Goal: Task Accomplishment & Management: Manage account settings

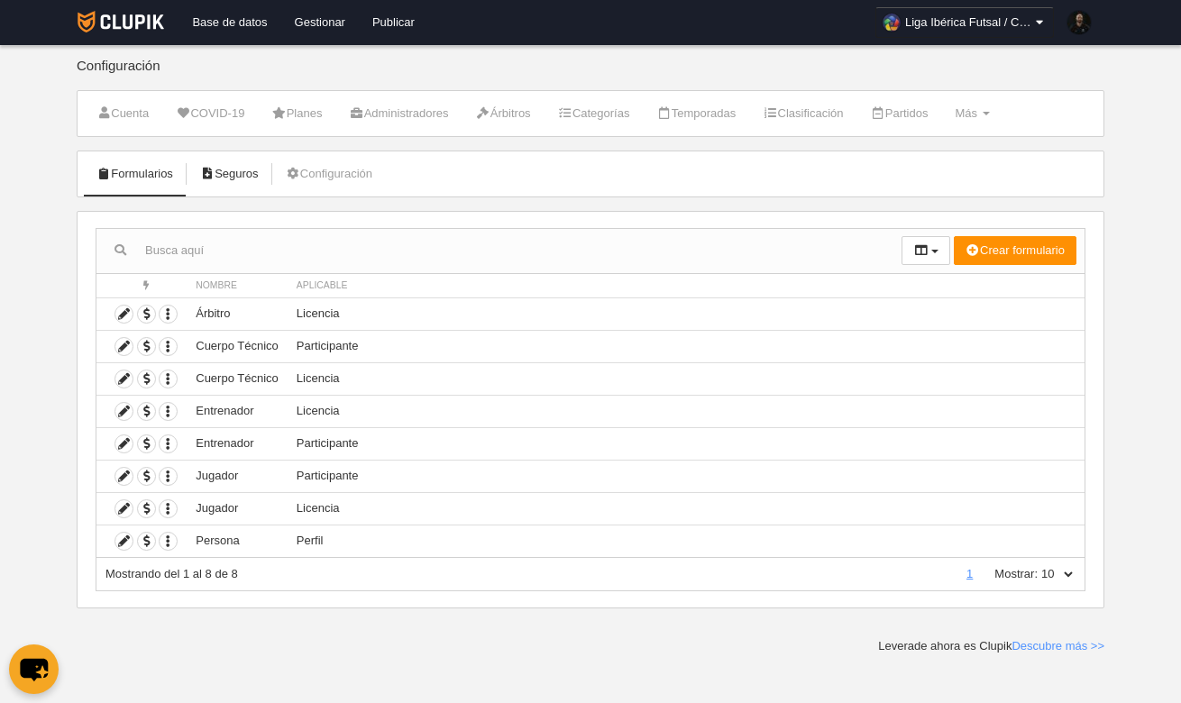
click at [253, 174] on link "Seguros" at bounding box center [229, 173] width 78 height 27
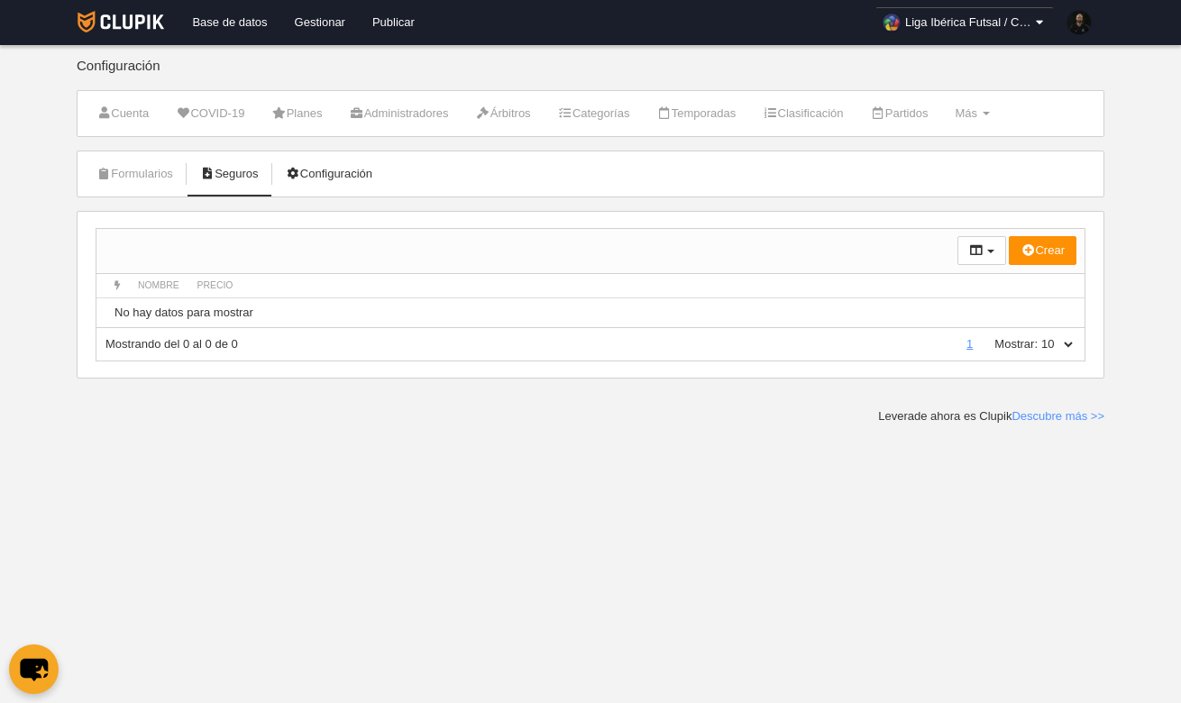
click at [315, 170] on link "Configuración" at bounding box center [329, 173] width 106 height 27
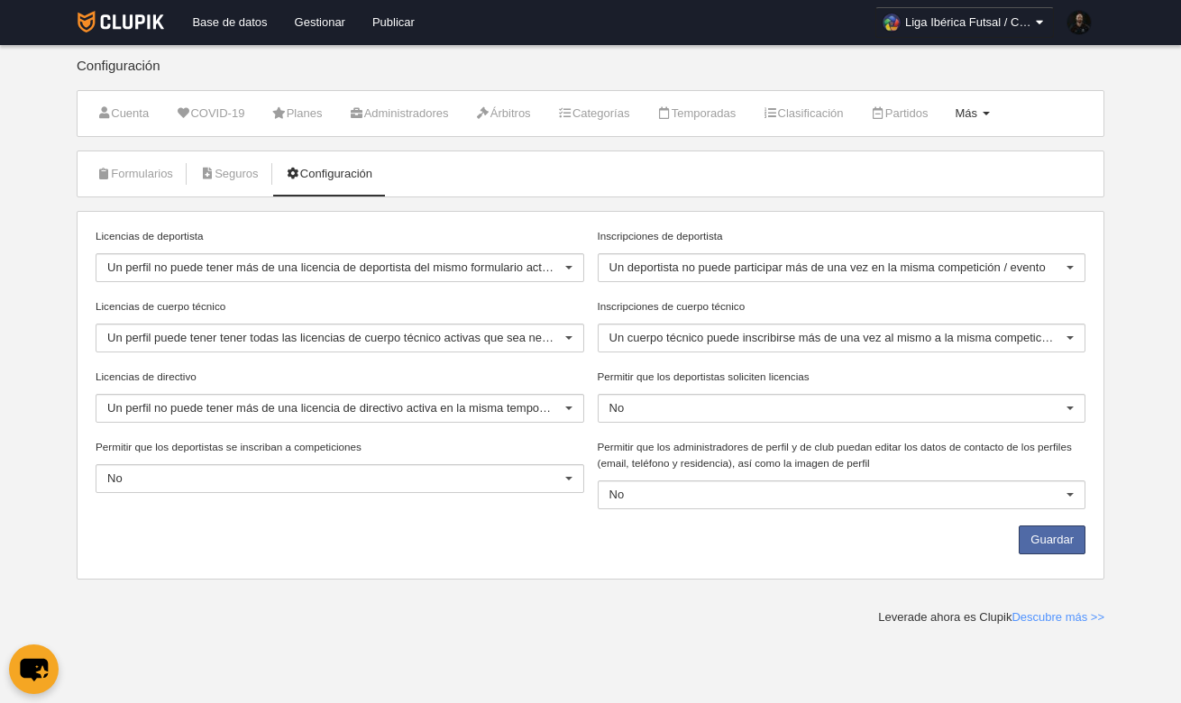
click at [998, 114] on link "Más Menú" at bounding box center [971, 113] width 54 height 27
click at [1108, 454] on main "Configuración Cuenta COVID-19 Planes Administradores Árbitros Categorías Tempor…" at bounding box center [590, 312] width 1041 height 625
click at [1072, 494] on div at bounding box center [1069, 495] width 29 height 29
click at [1103, 429] on div "Licencias de deportista Un perfil no puede tener más de una licencia de deporti…" at bounding box center [590, 395] width 1027 height 369
click at [1071, 336] on div at bounding box center [1069, 338] width 29 height 29
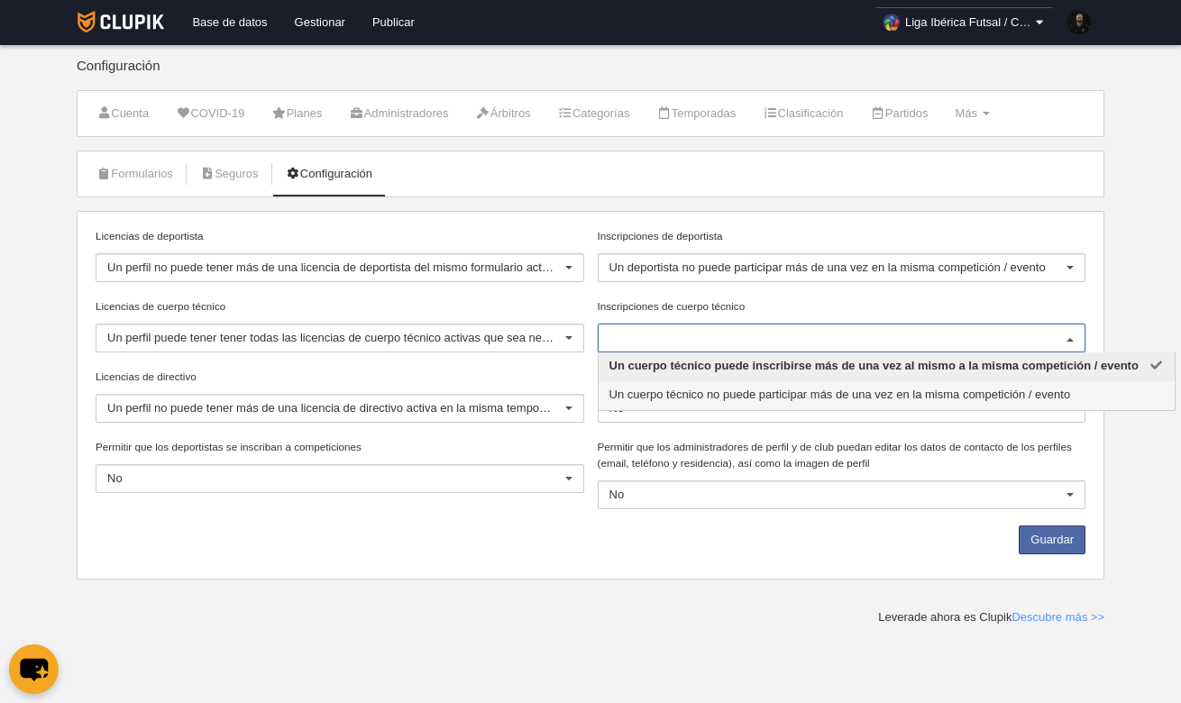
click at [1046, 391] on span "Un cuerpo técnico no puede participar más de una vez en la misma competición / …" at bounding box center [839, 395] width 461 height 14
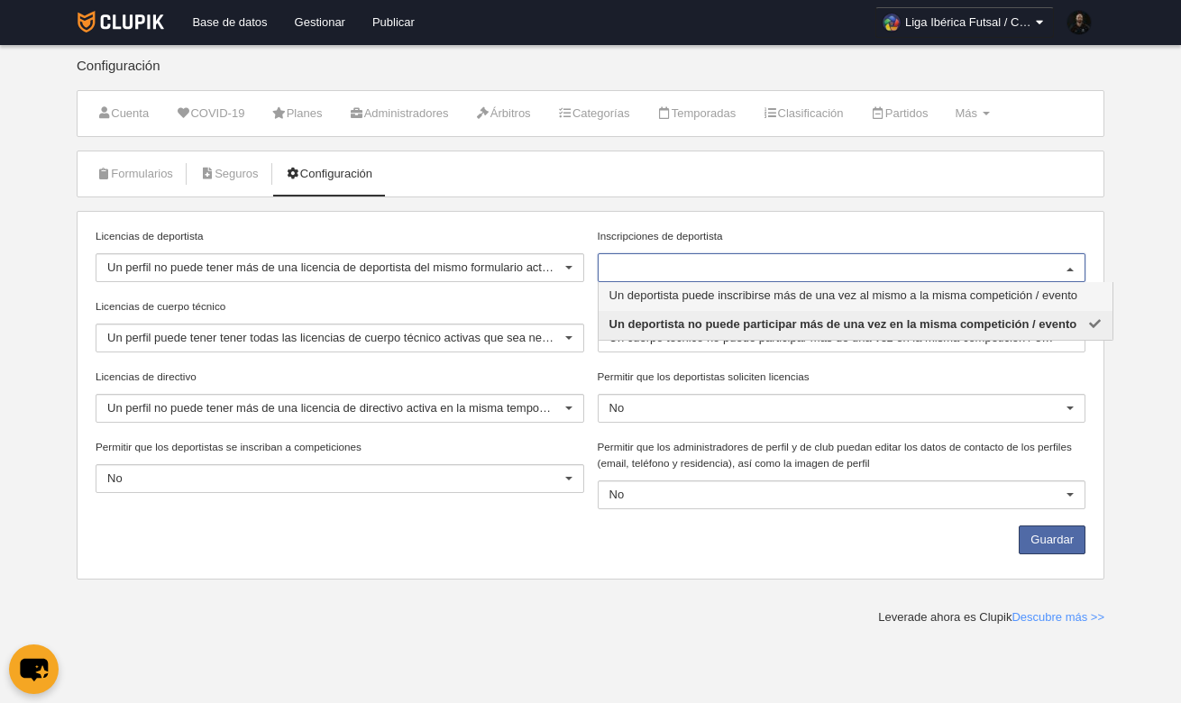
click at [1073, 263] on div at bounding box center [1069, 268] width 29 height 29
click at [1059, 235] on label "Inscripciones de deportista" at bounding box center [841, 236] width 488 height 16
click at [1056, 260] on input "Inscripciones de deportista" at bounding box center [832, 268] width 447 height 16
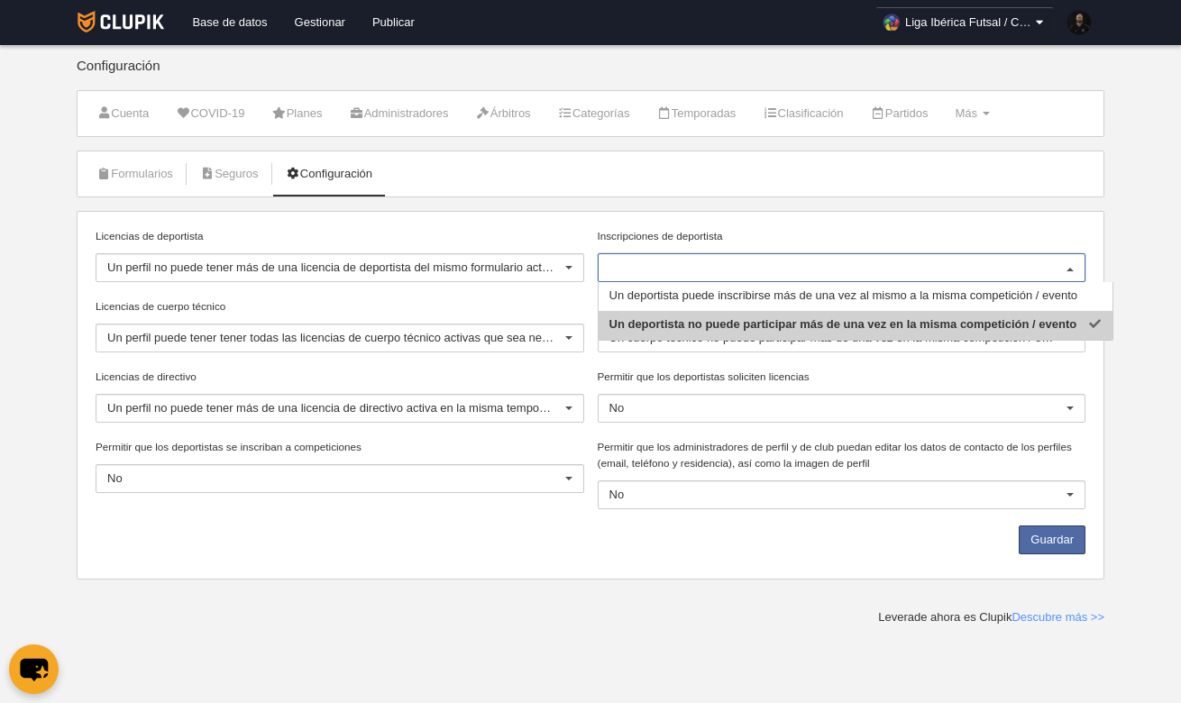
click at [576, 335] on div at bounding box center [568, 338] width 29 height 29
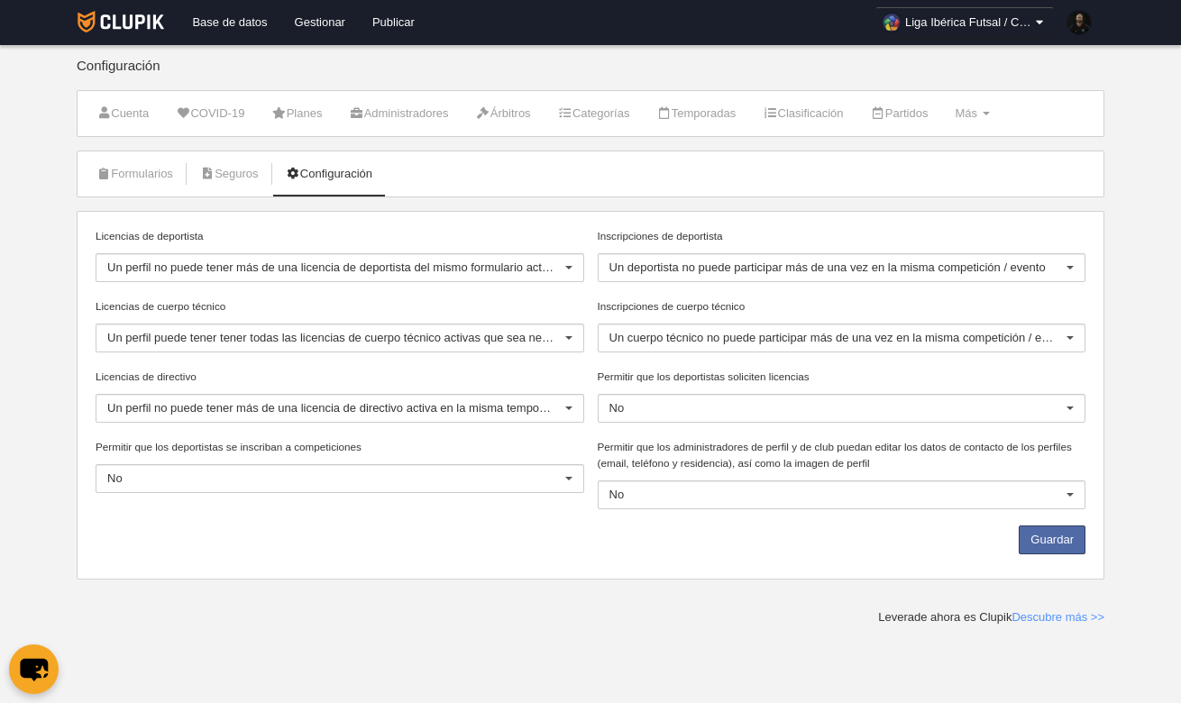
click at [560, 305] on label "Licencias de cuerpo técnico" at bounding box center [340, 306] width 488 height 16
click at [107, 330] on input "Licencias de cuerpo técnico" at bounding box center [107, 338] width 0 height 16
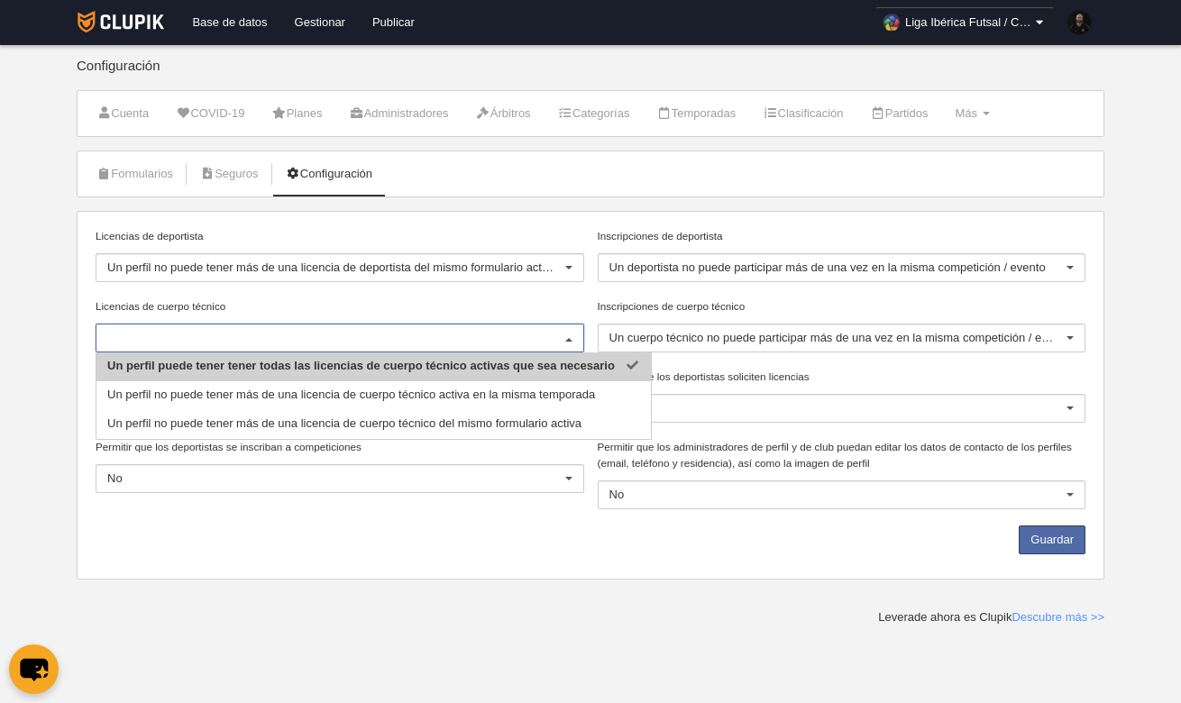
click at [511, 296] on div "Licencias de deportista Un perfil no puede tener más de una licencia de deporti…" at bounding box center [340, 263] width 502 height 70
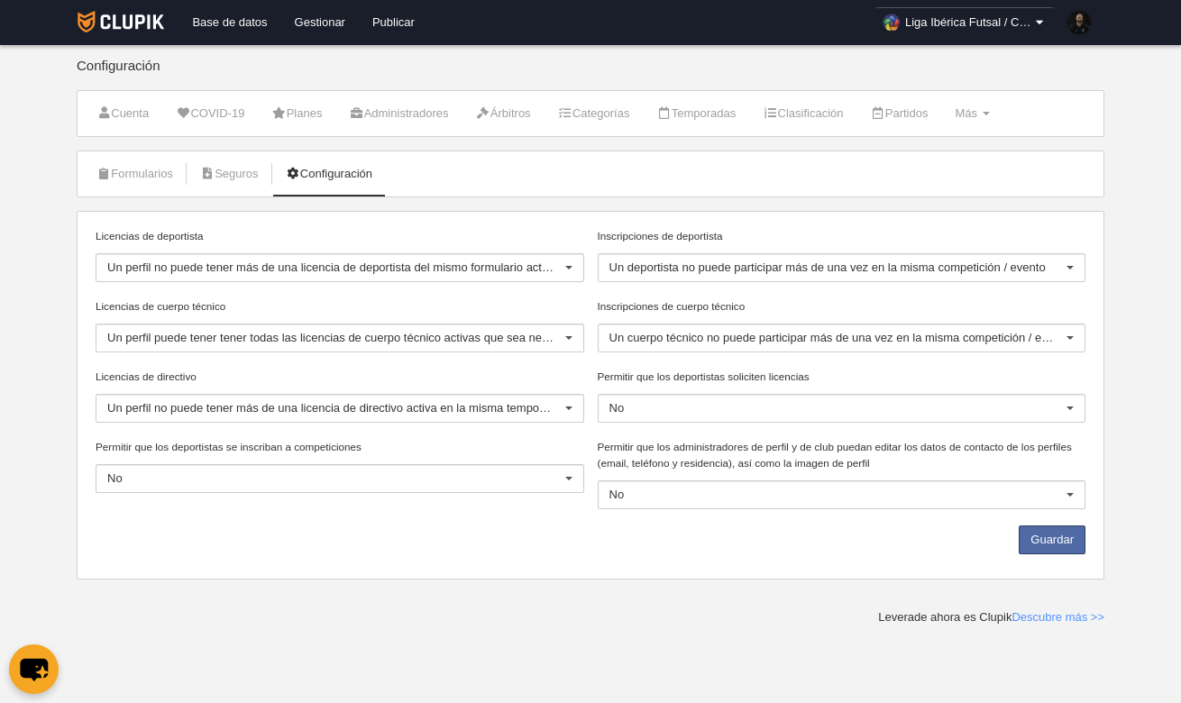
click at [570, 264] on div at bounding box center [568, 268] width 29 height 29
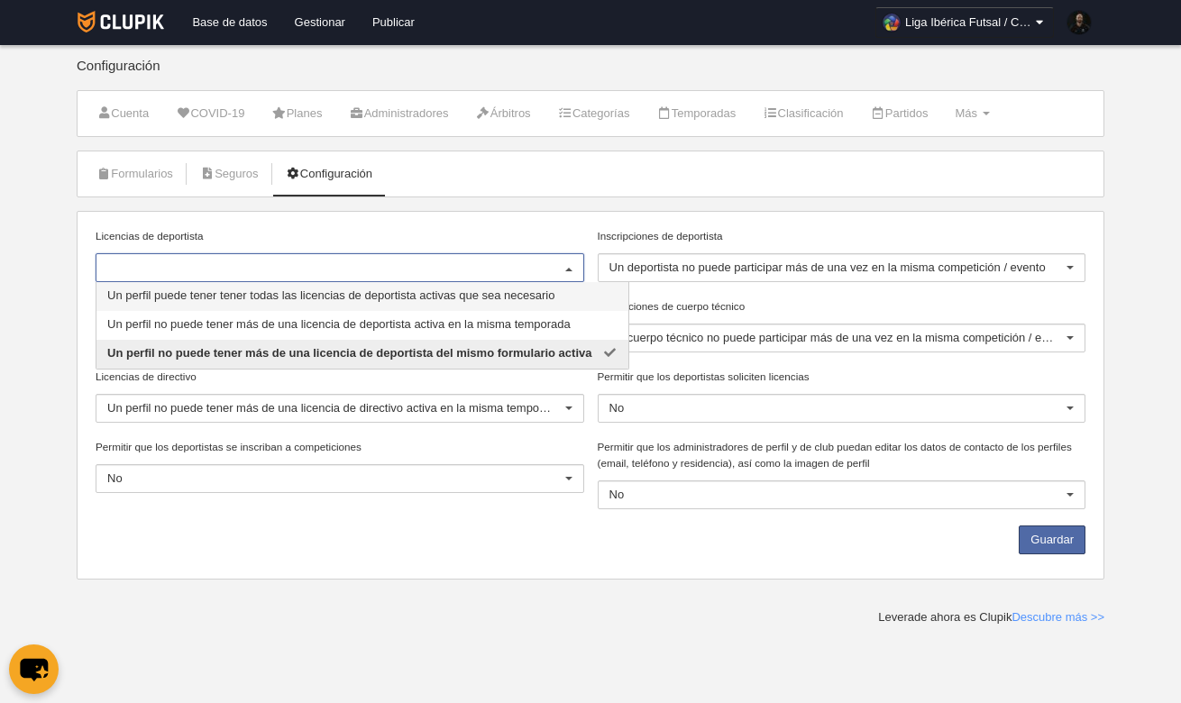
click at [535, 221] on div "Licencias de deportista Un perfil puede tener tener todas las licencias de depo…" at bounding box center [590, 395] width 1027 height 369
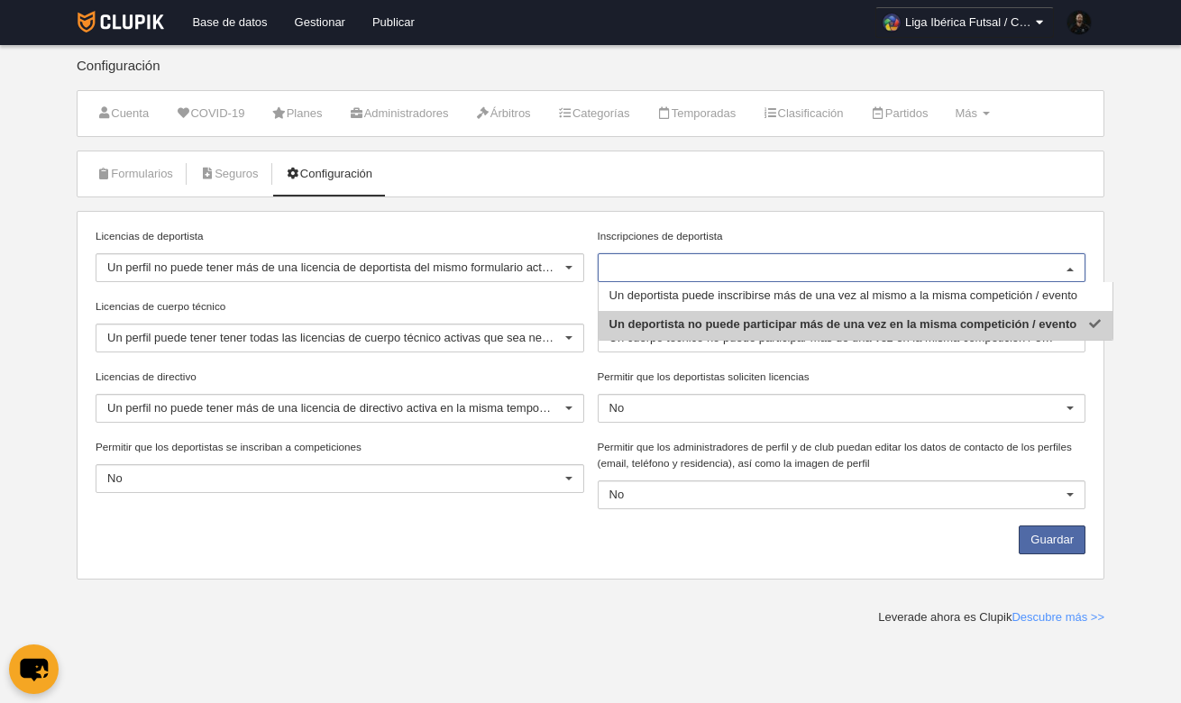
click at [1079, 268] on div at bounding box center [1069, 268] width 29 height 29
click at [989, 223] on div "Licencias de deportista Un perfil no puede tener más de una licencia de deporti…" at bounding box center [590, 395] width 1027 height 369
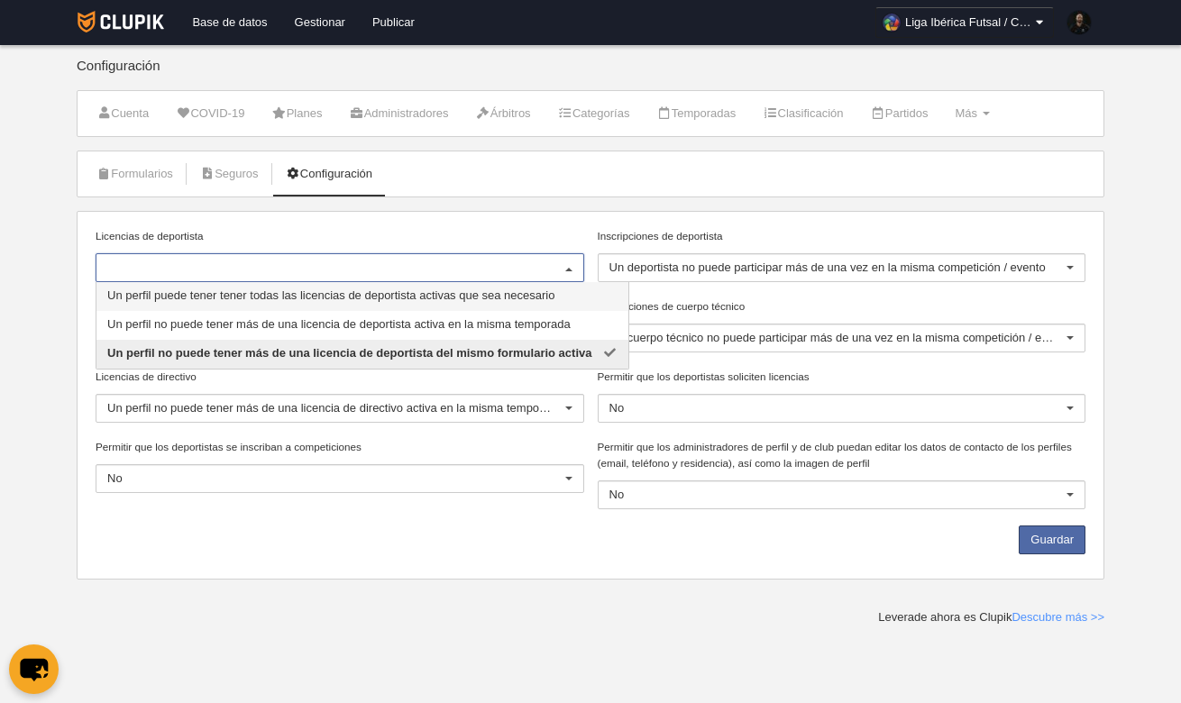
click at [569, 263] on div at bounding box center [568, 268] width 29 height 29
click at [563, 213] on div "Licencias de deportista Un perfil puede tener tener todas las licencias de depo…" at bounding box center [590, 395] width 1027 height 369
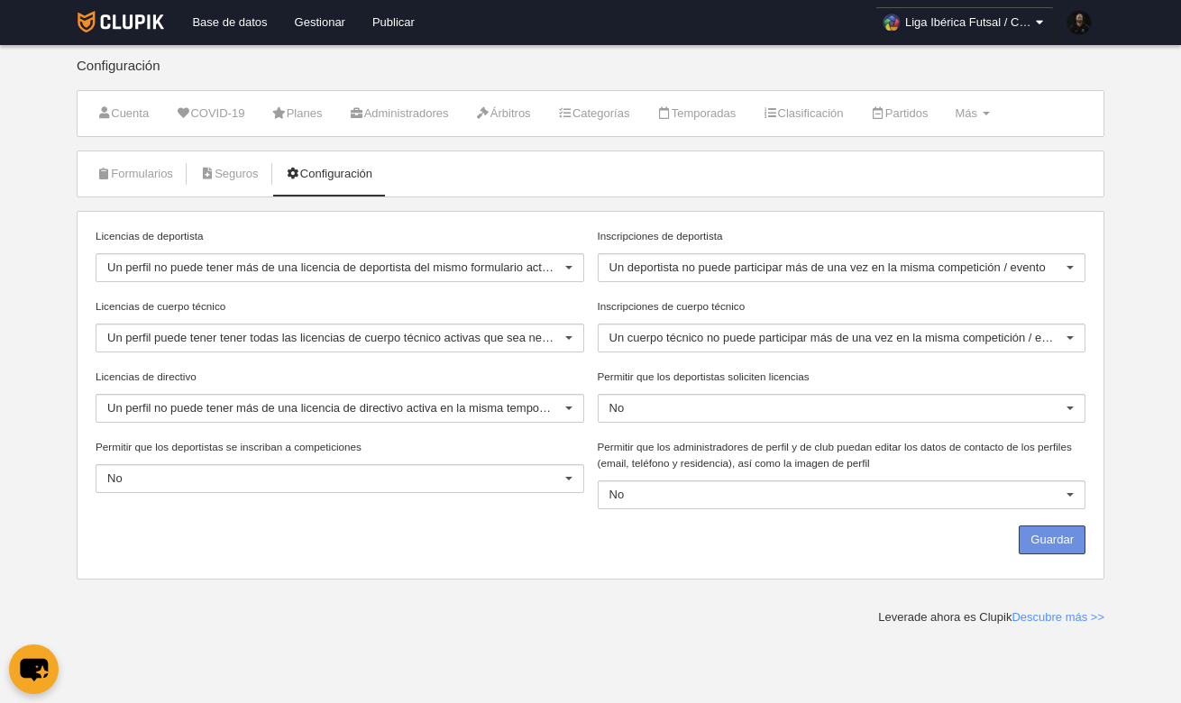
click at [1046, 540] on button "Guardar" at bounding box center [1051, 539] width 67 height 29
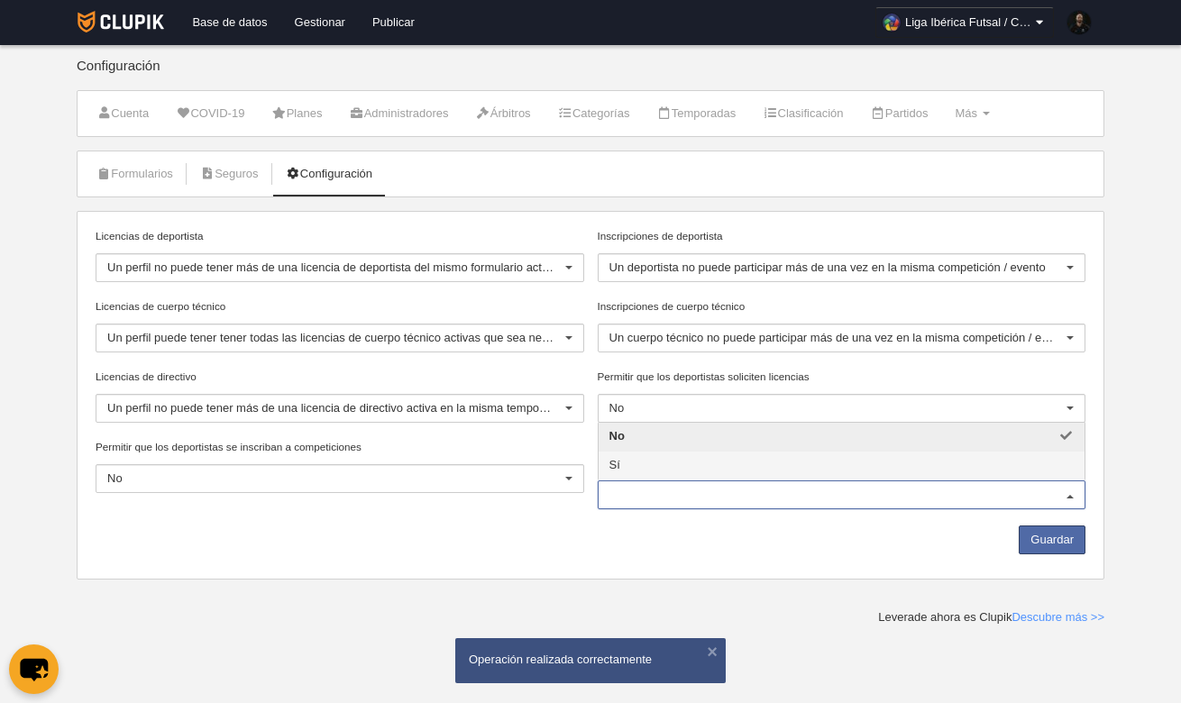
click at [935, 455] on span "Sí" at bounding box center [841, 465] width 487 height 29
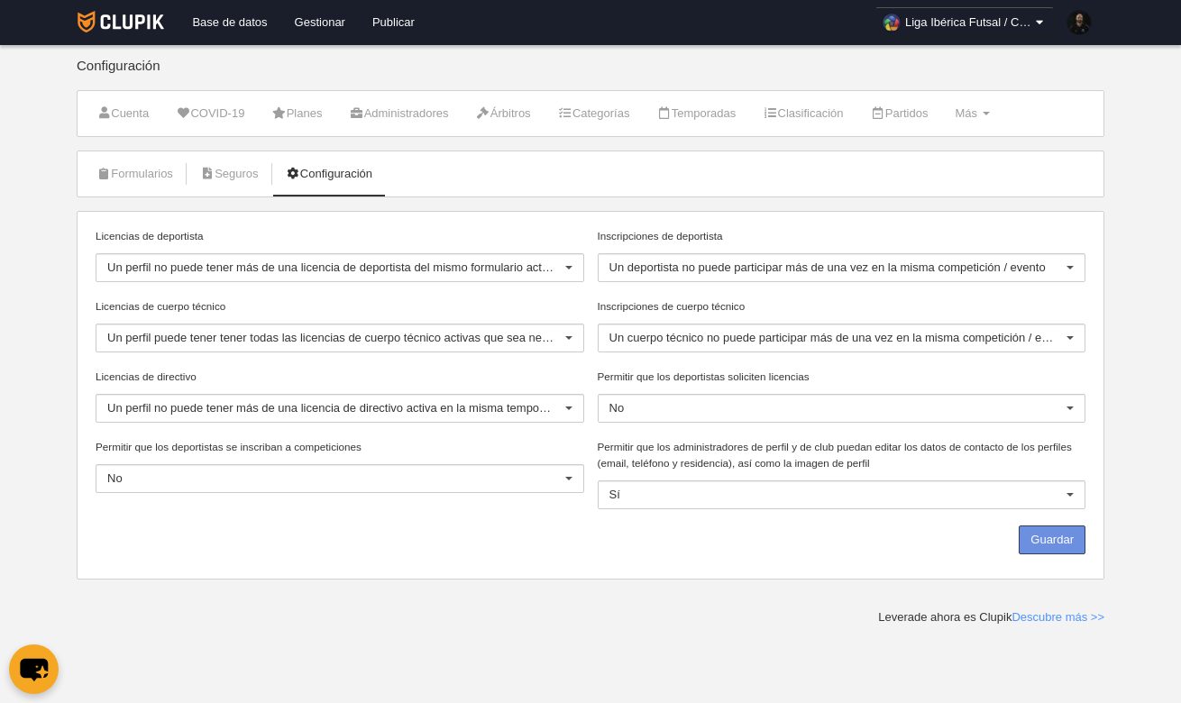
click at [1061, 539] on button "Guardar" at bounding box center [1051, 539] width 67 height 29
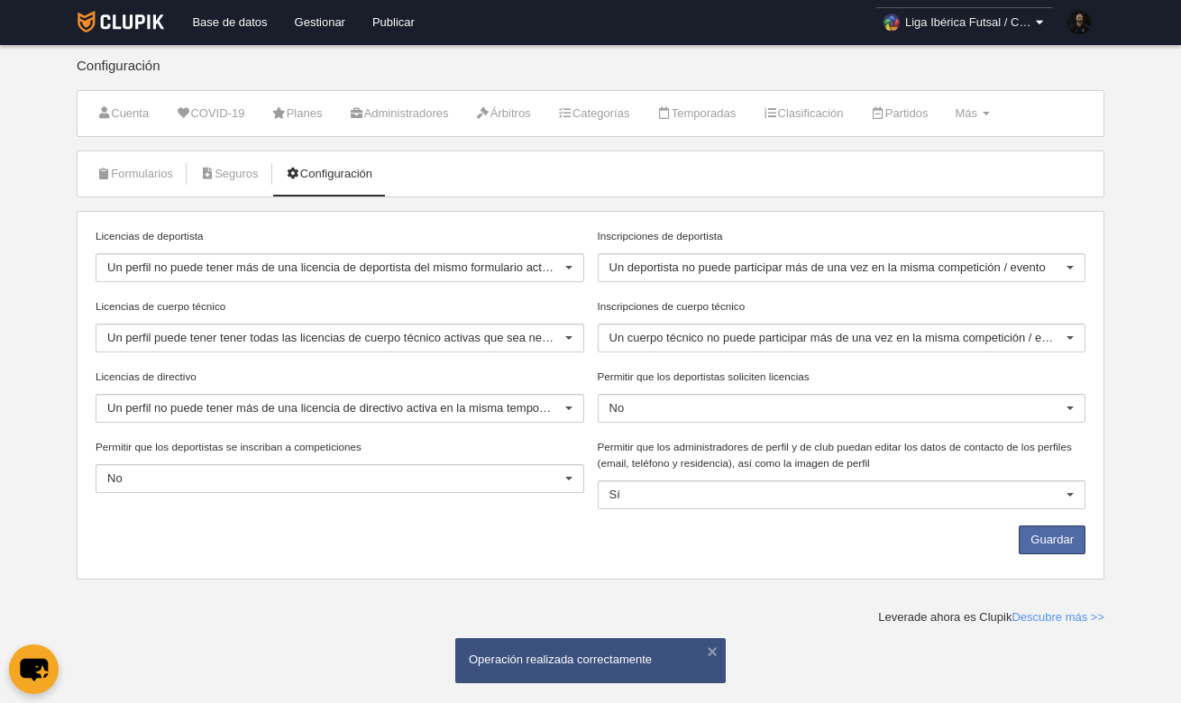
click at [1038, 23] on icon at bounding box center [1038, 23] width 15 height 18
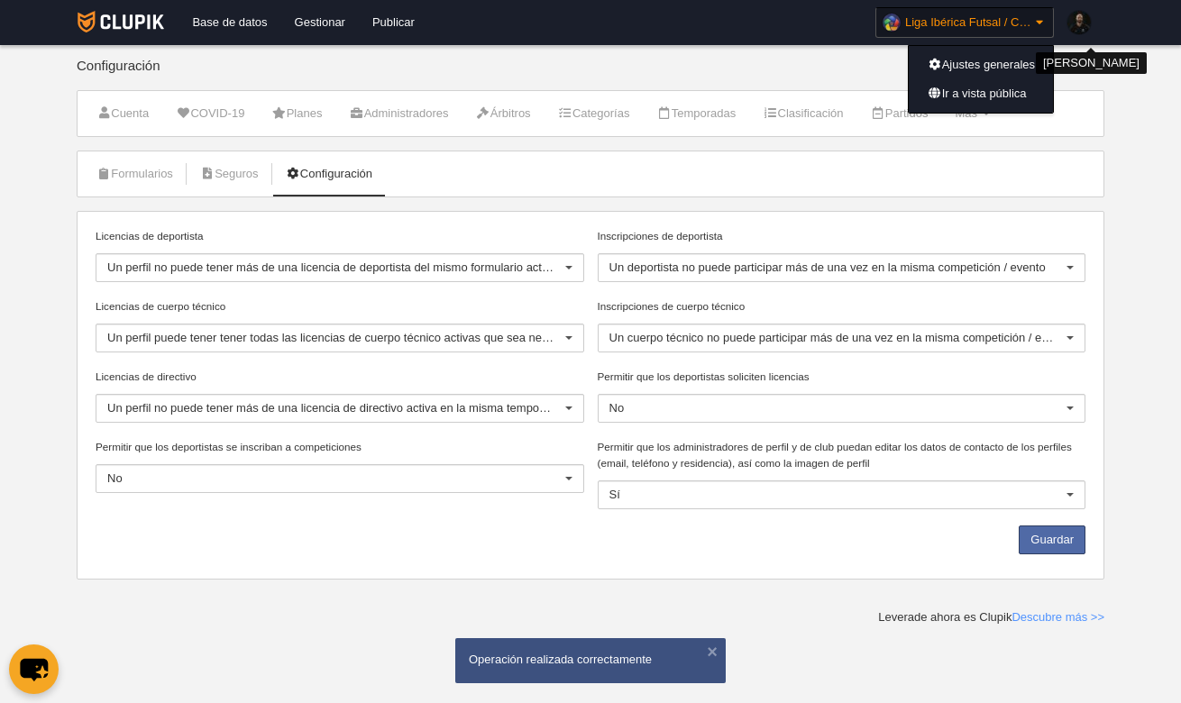
click at [1081, 18] on img at bounding box center [1078, 22] width 23 height 23
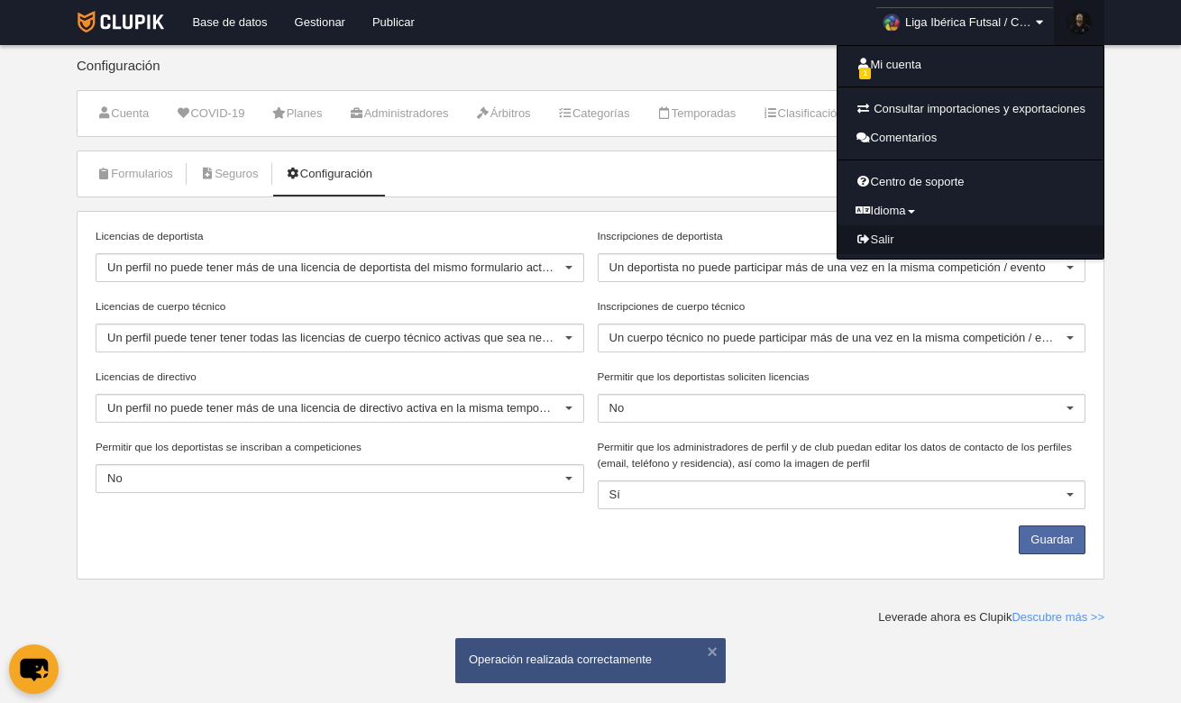
click at [900, 231] on link "Salir" at bounding box center [970, 239] width 266 height 29
